Goal: Find specific page/section: Find specific page/section

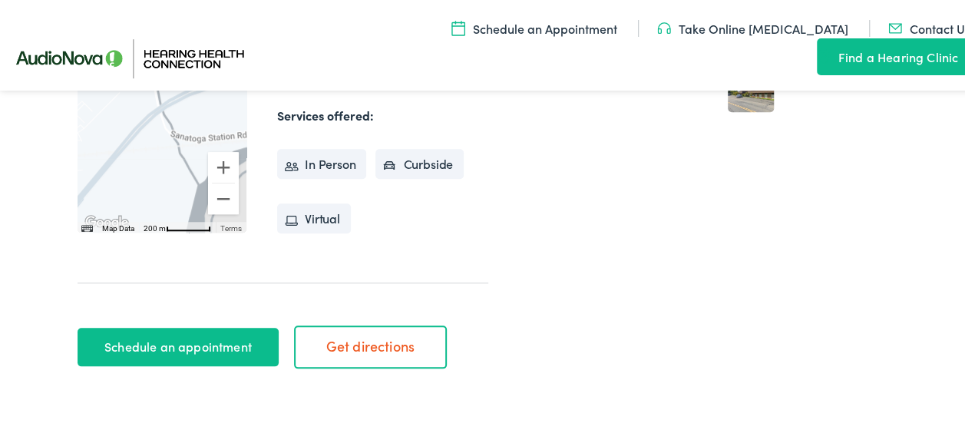
scroll to position [620, 0]
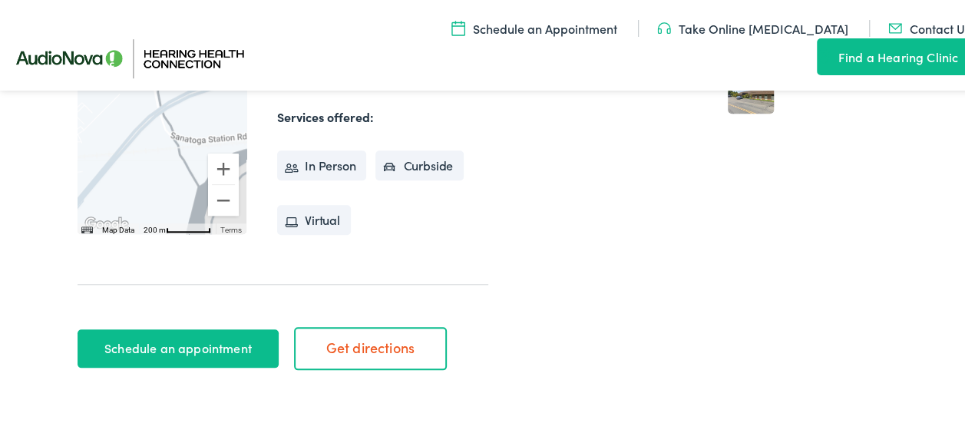
click at [411, 325] on link "Get directions" at bounding box center [370, 346] width 153 height 43
click at [480, 176] on ul "In Person Curbside Virtual" at bounding box center [382, 183] width 211 height 109
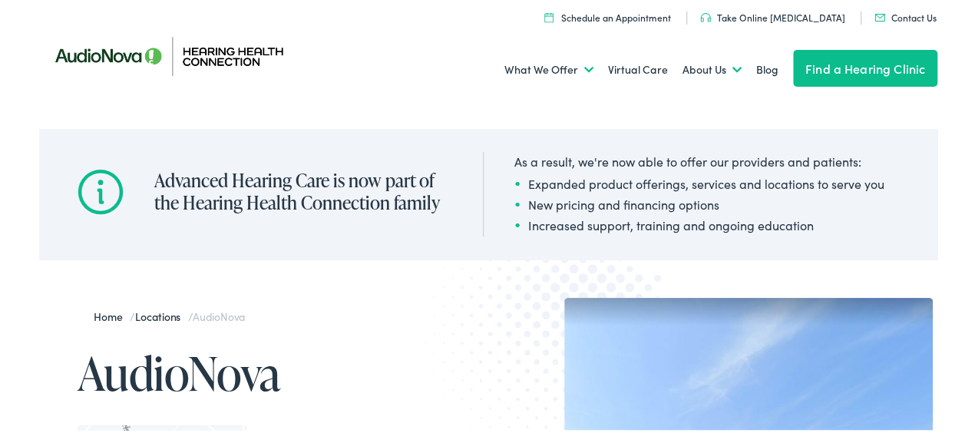
scroll to position [0, 0]
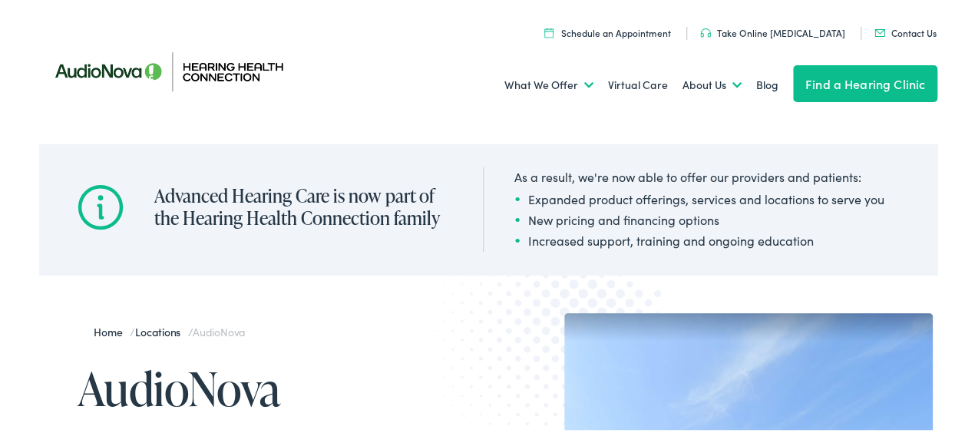
click at [483, 176] on div "As a result, we're now able to offer our providers and patients: Expanded produ…" at bounding box center [683, 207] width 401 height 85
click at [874, 31] on img at bounding box center [879, 31] width 11 height 8
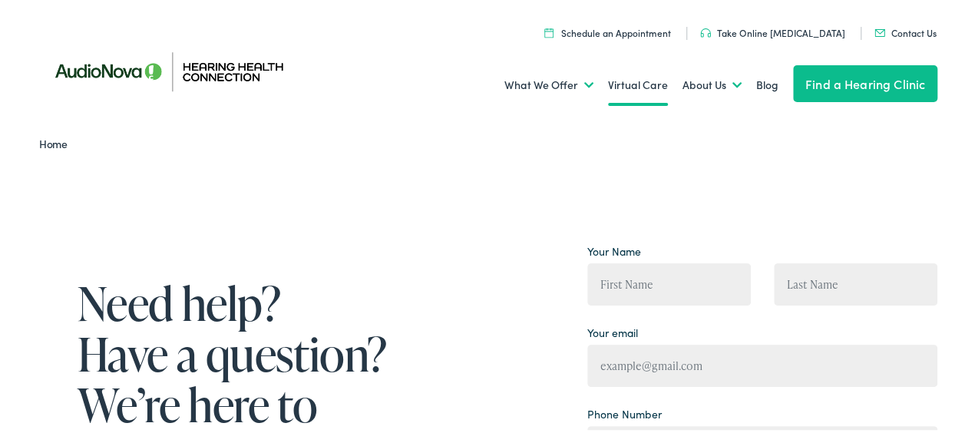
click at [608, 107] on link "Virtual Care" at bounding box center [638, 82] width 60 height 57
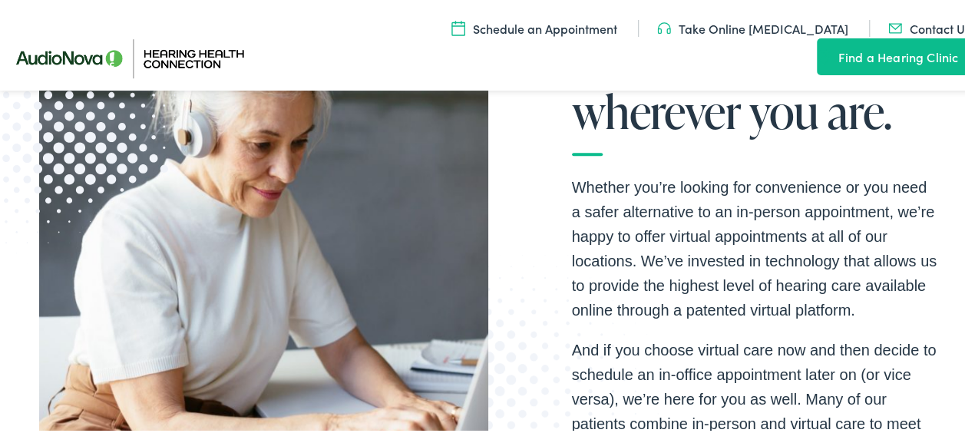
scroll to position [256, 0]
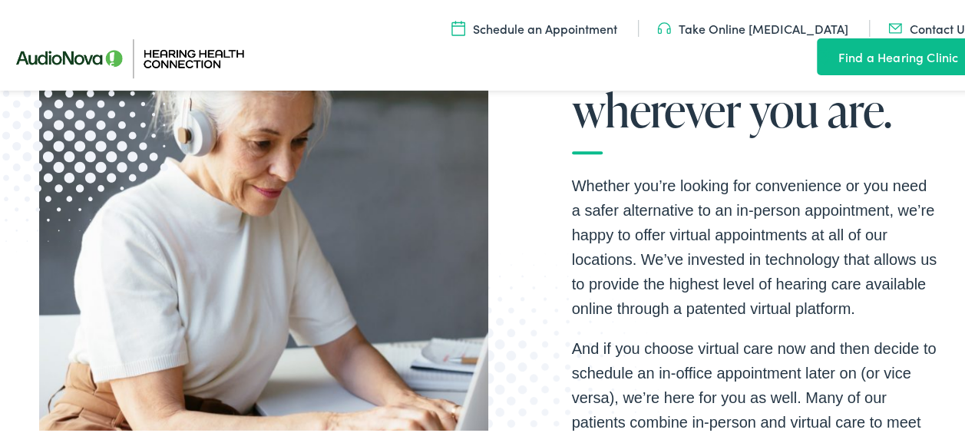
click at [500, 142] on div "Get care from wherever you are. Whether you’re looking for convenience or you n…" at bounding box center [488, 249] width 898 height 548
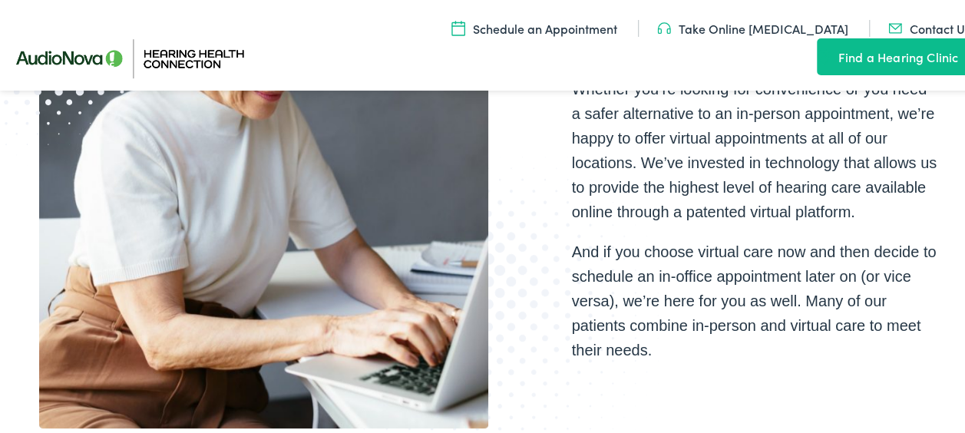
scroll to position [355, 0]
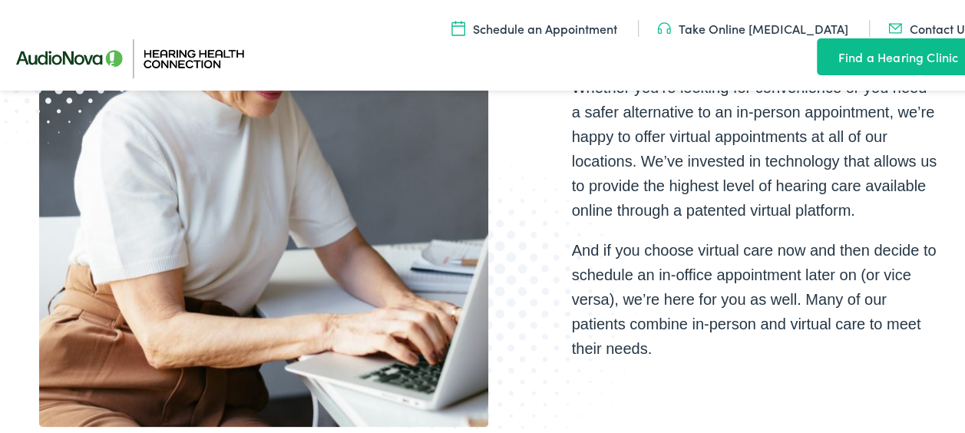
click at [500, 134] on div "Get care from wherever you are. Whether you’re looking for convenience or you n…" at bounding box center [488, 150] width 898 height 548
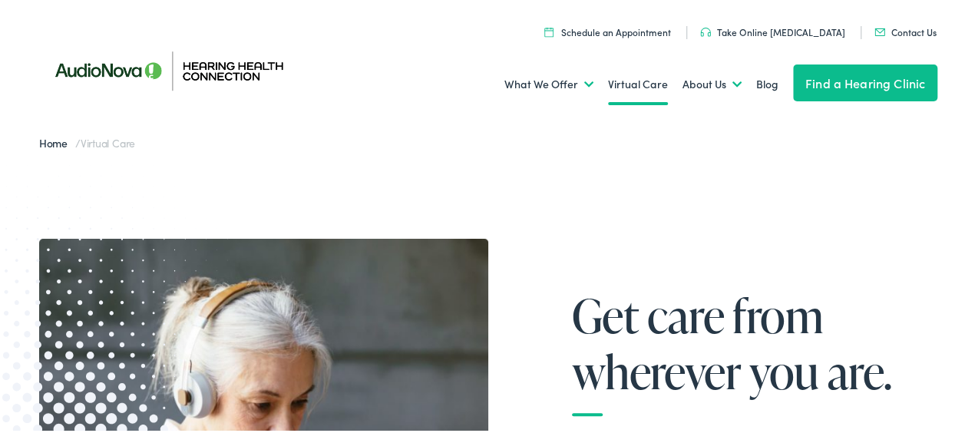
scroll to position [0, 0]
